Goal: Register for event/course

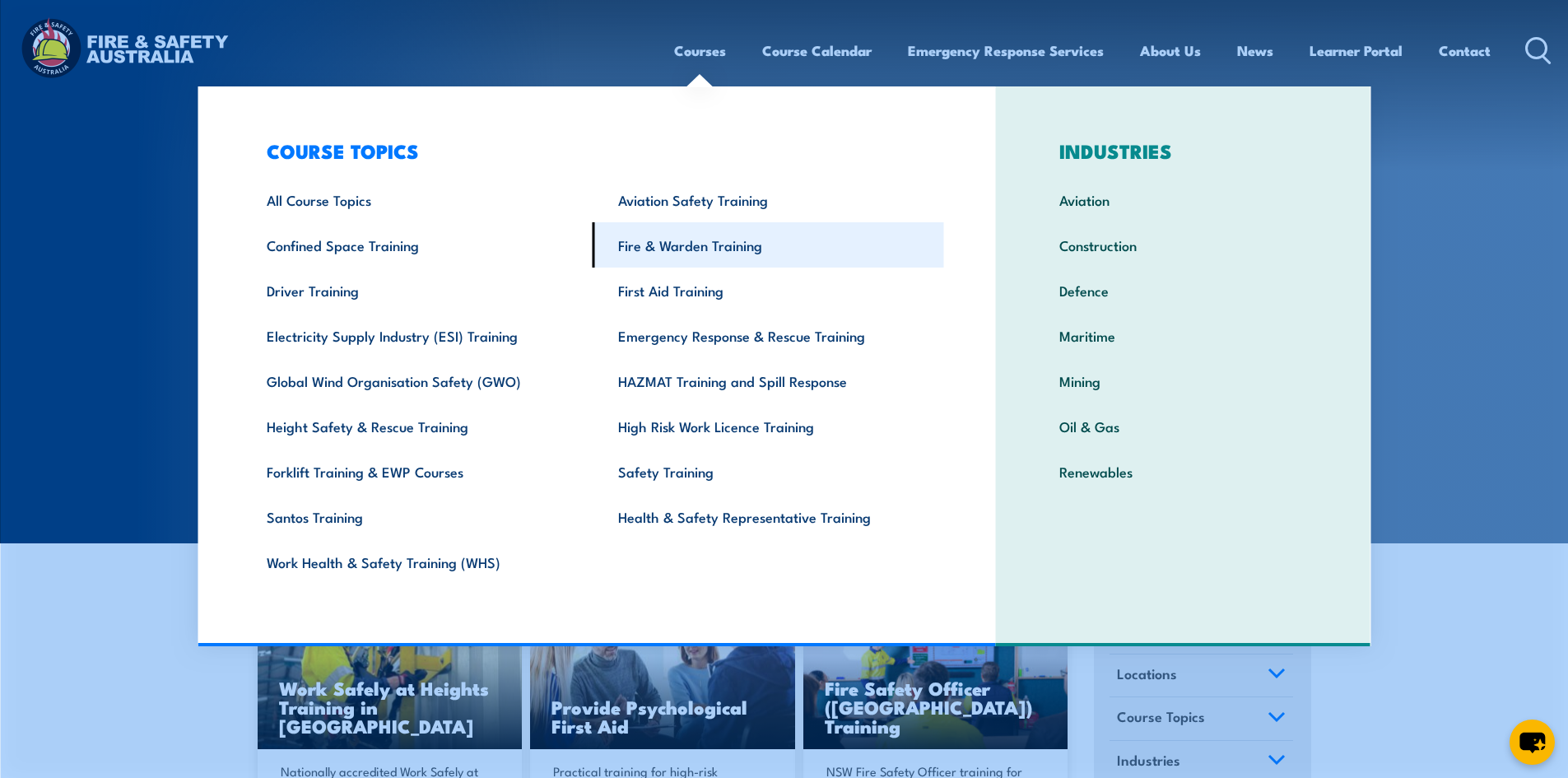
click at [691, 240] on link "Fire & Warden Training" at bounding box center [768, 244] width 352 height 45
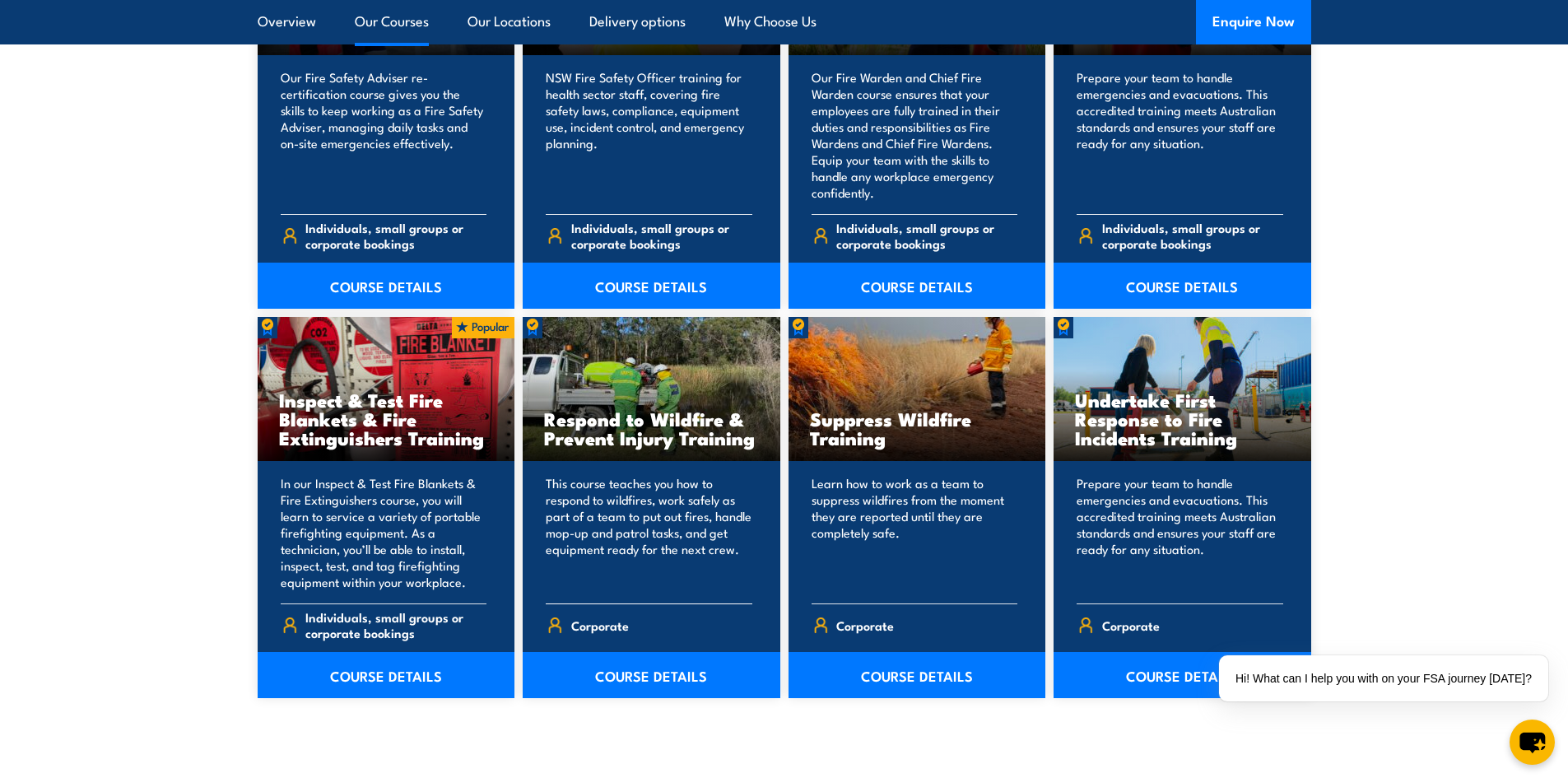
scroll to position [2551, 0]
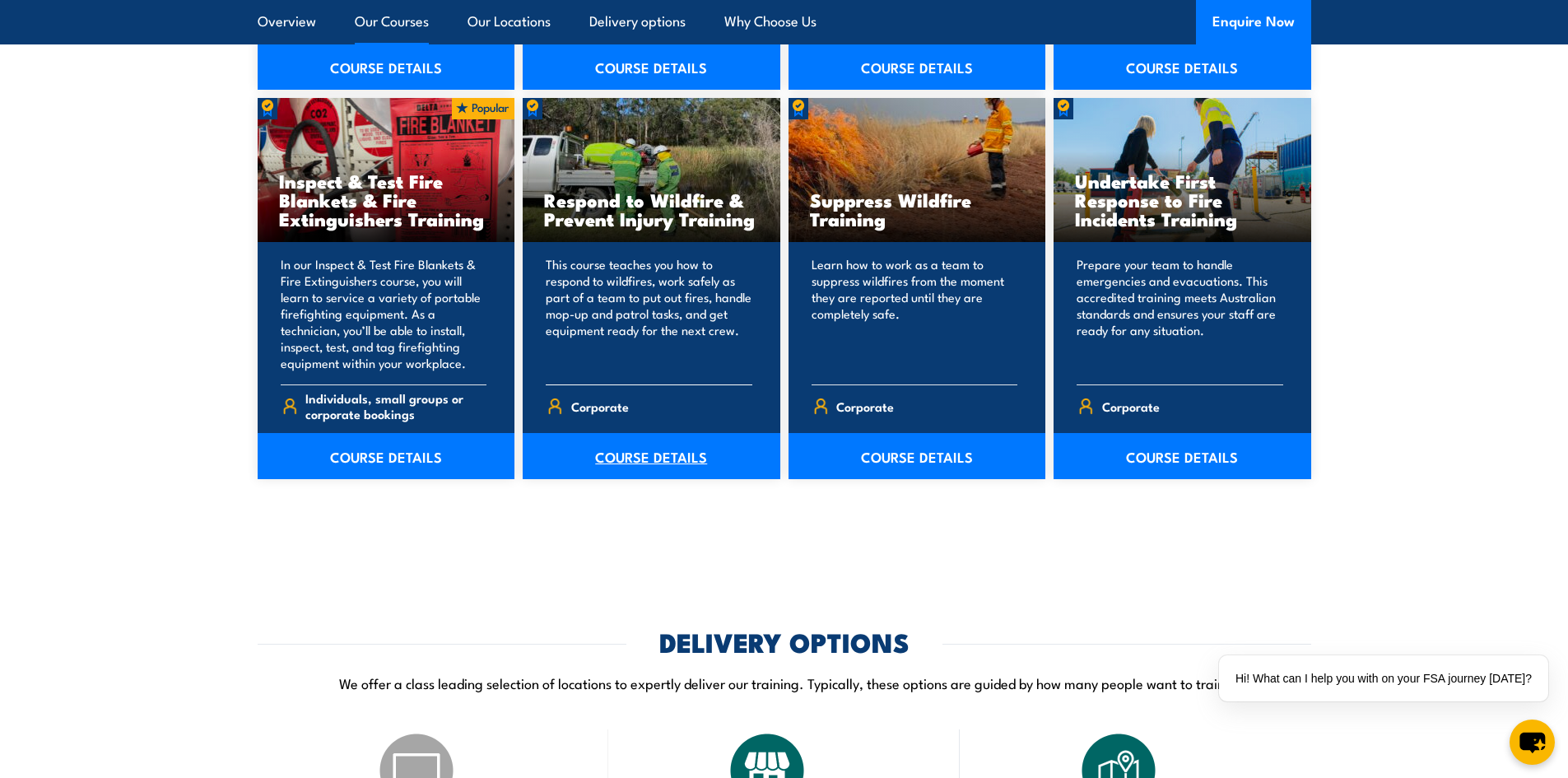
click at [658, 462] on link "COURSE DETAILS" at bounding box center [651, 456] width 258 height 46
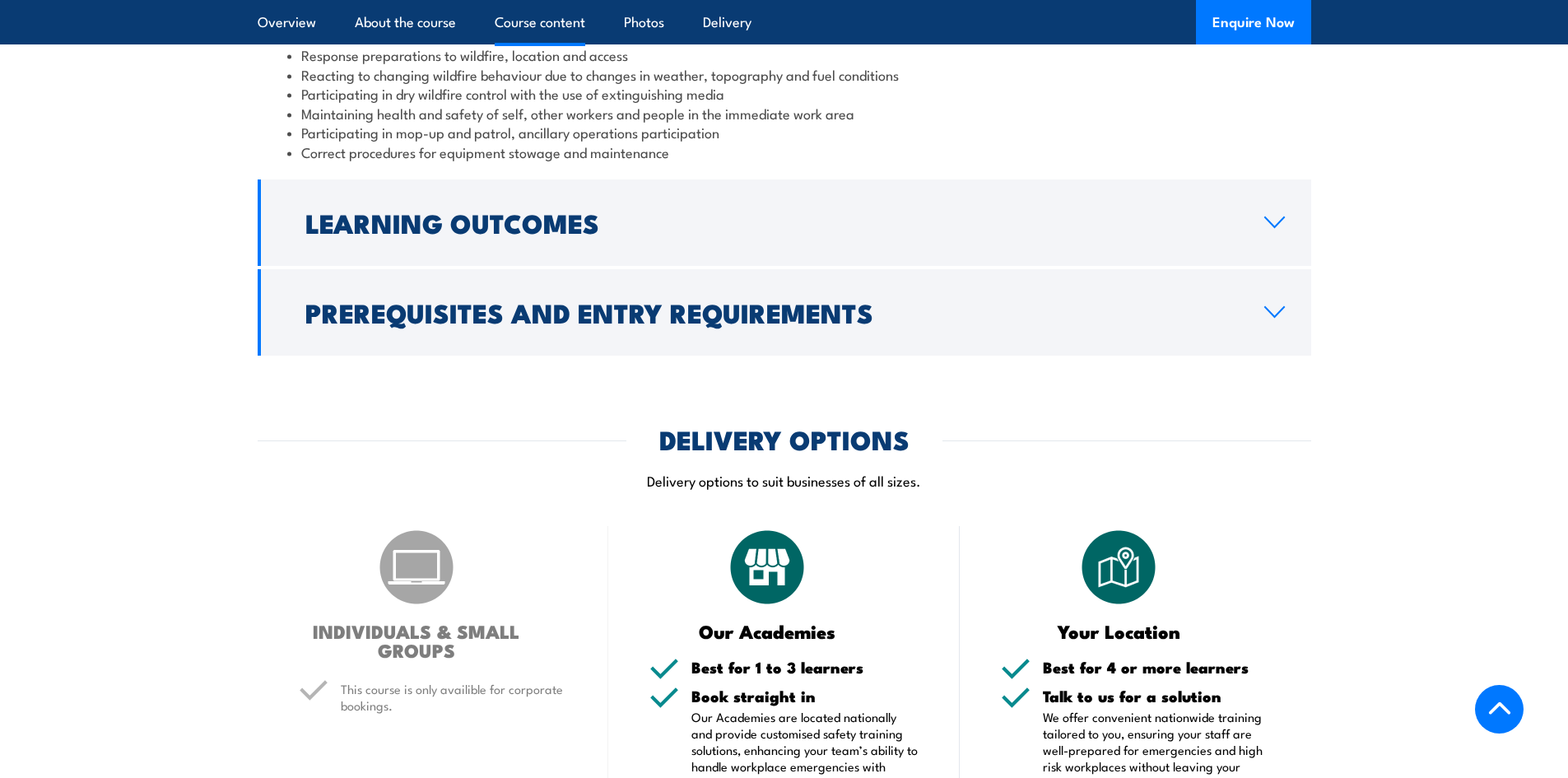
scroll to position [1564, 0]
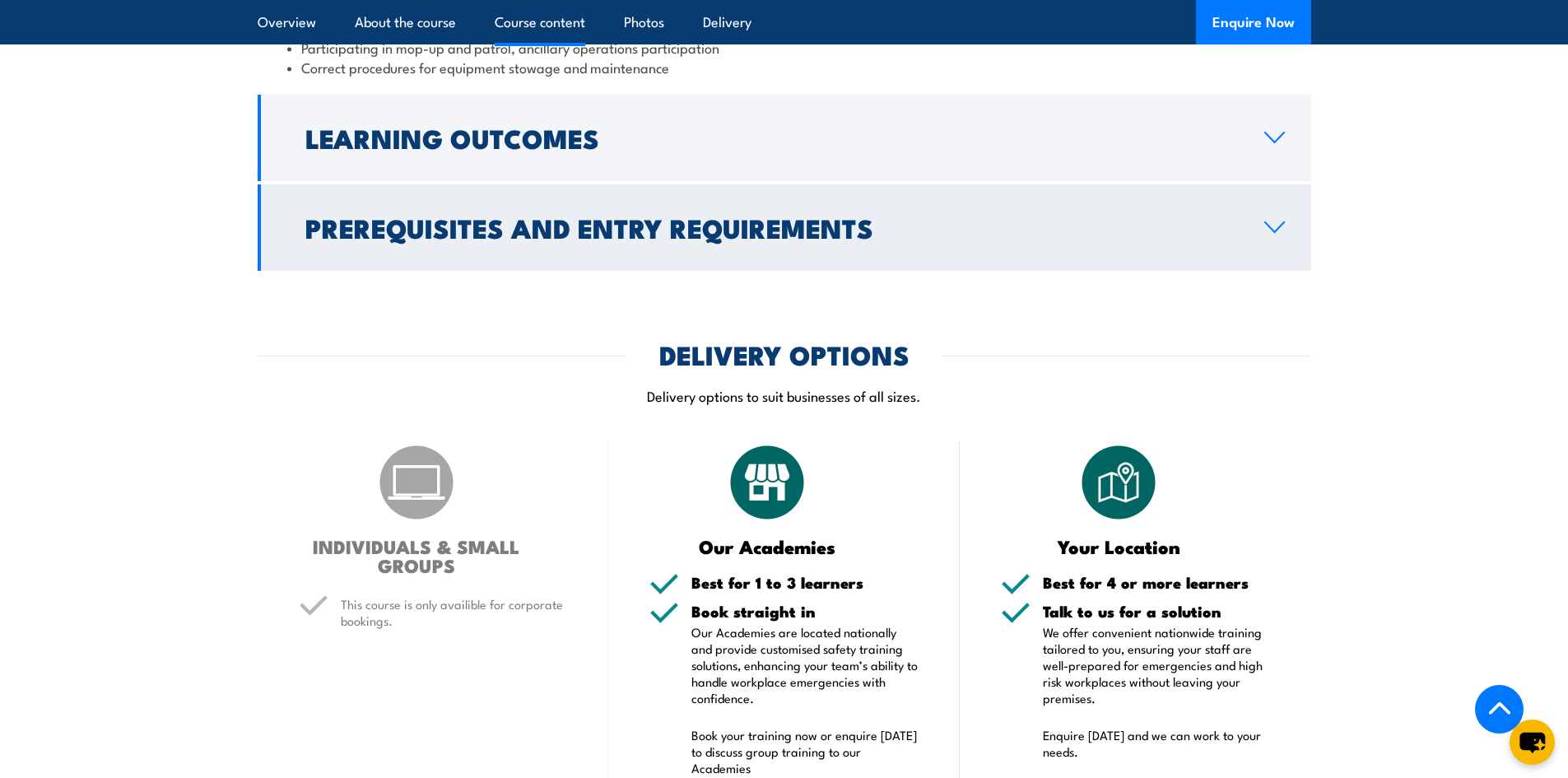
click at [522, 216] on h2 "Prerequisites and Entry Requirements" at bounding box center [772, 227] width 933 height 23
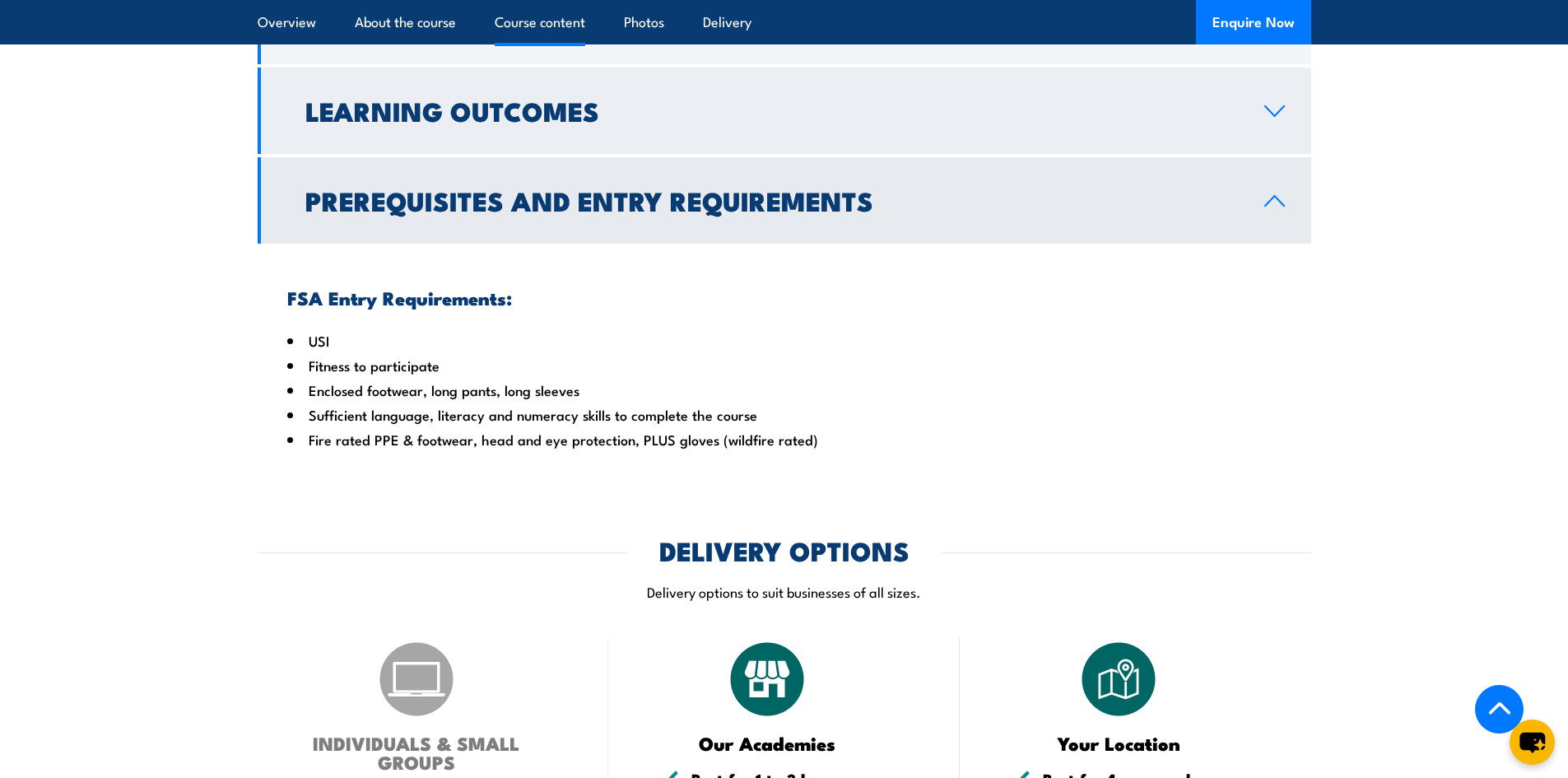
scroll to position [1350, 0]
